Goal: Transaction & Acquisition: Book appointment/travel/reservation

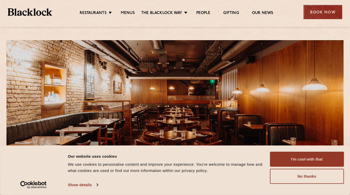
click at [321, 11] on div "Book Now" at bounding box center [323, 12] width 39 height 14
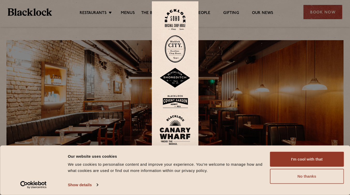
click at [314, 174] on button "No thanks" at bounding box center [307, 176] width 74 height 15
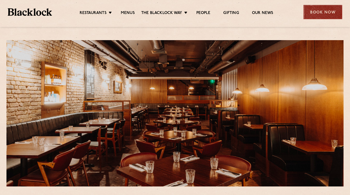
click at [324, 13] on div "Book Now" at bounding box center [323, 12] width 39 height 14
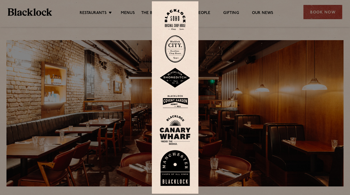
click at [177, 102] on img at bounding box center [175, 101] width 31 height 17
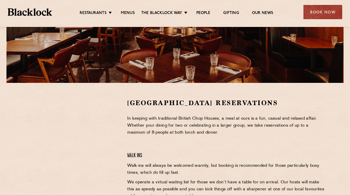
scroll to position [130, 0]
